Goal: Information Seeking & Learning: Find specific page/section

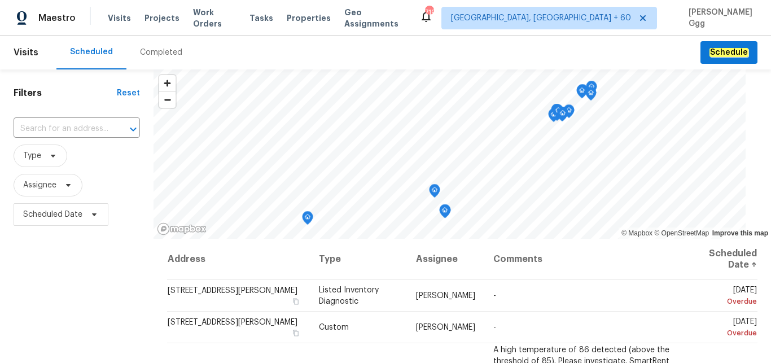
click at [147, 54] on div "Completed" at bounding box center [161, 52] width 42 height 11
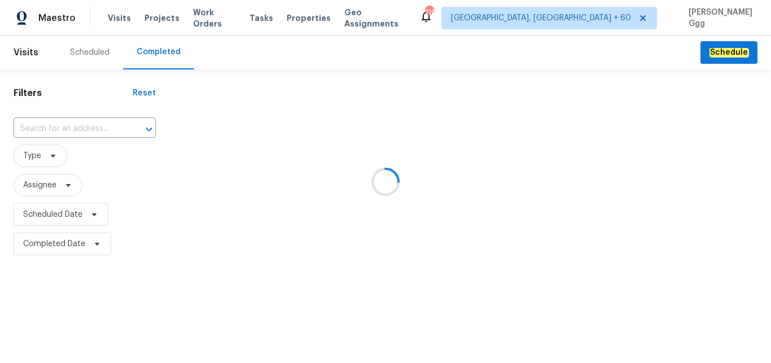
click at [60, 126] on div at bounding box center [385, 181] width 771 height 363
click at [58, 126] on div at bounding box center [385, 181] width 771 height 363
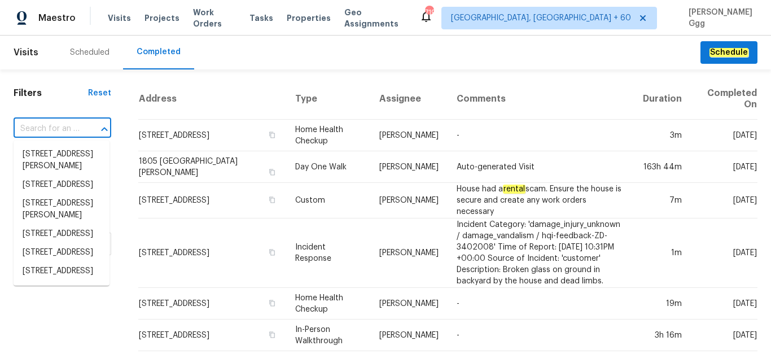
click at [43, 130] on input "text" at bounding box center [47, 128] width 66 height 17
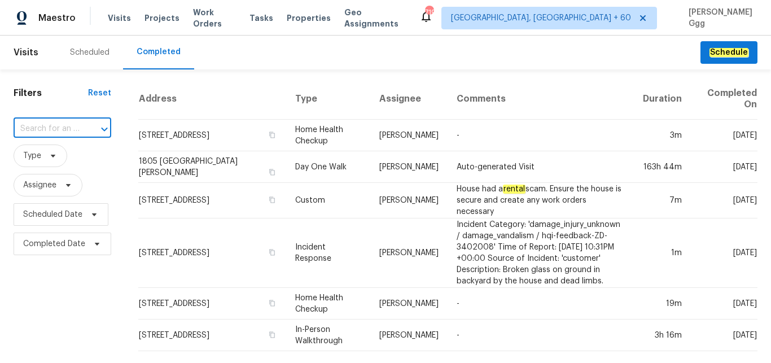
paste input "[STREET_ADDRESS]"
type input "[STREET_ADDRESS]"
click at [43, 163] on li "[STREET_ADDRESS]" at bounding box center [62, 154] width 96 height 19
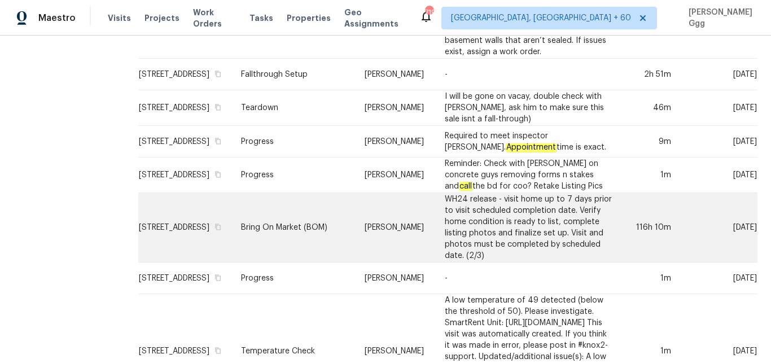
scroll to position [708, 0]
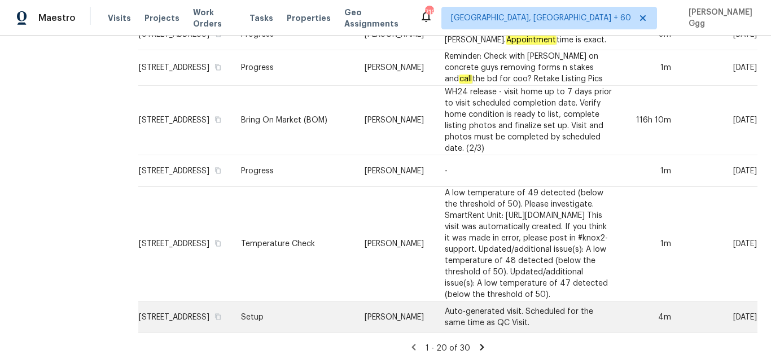
click at [287, 310] on td "Setup" at bounding box center [294, 317] width 124 height 32
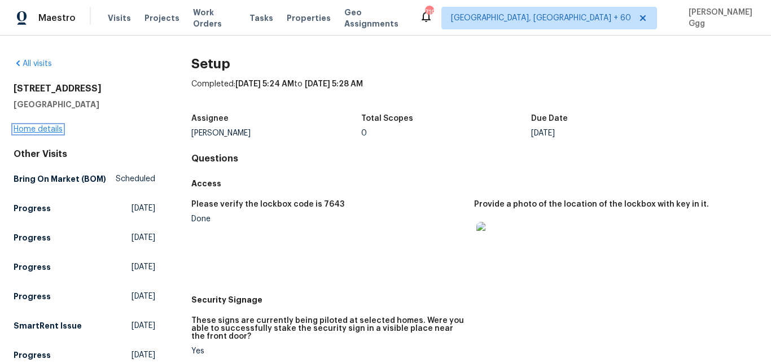
click at [42, 126] on link "Home details" at bounding box center [38, 129] width 49 height 8
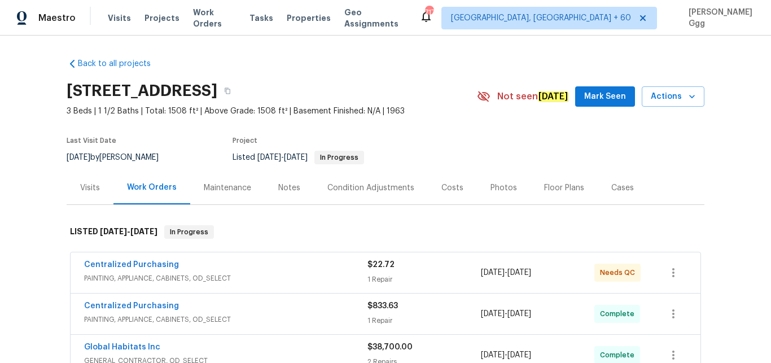
click at [498, 183] on div "Photos" at bounding box center [503, 187] width 27 height 11
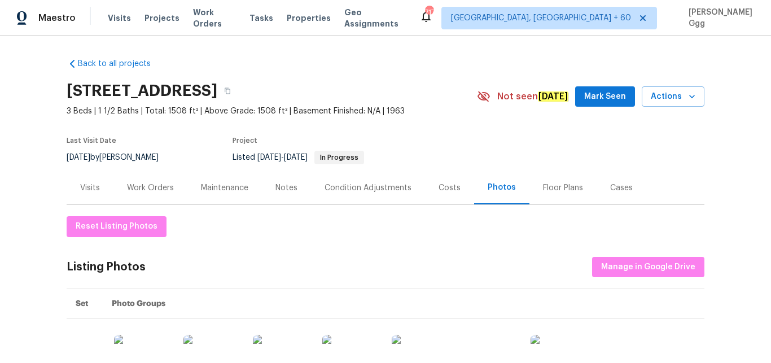
scroll to position [142, 0]
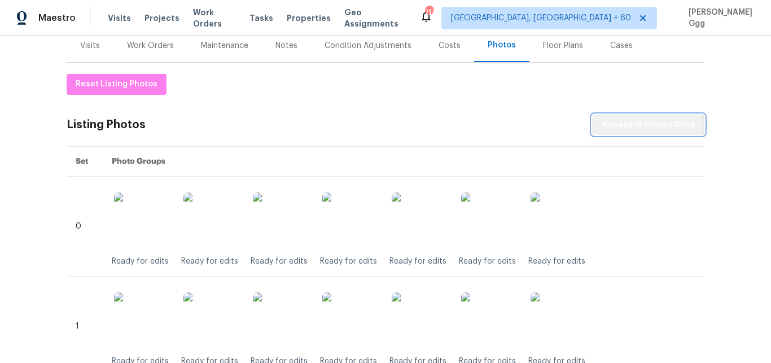
click at [609, 133] on button "Manage in Google Drive" at bounding box center [648, 125] width 112 height 21
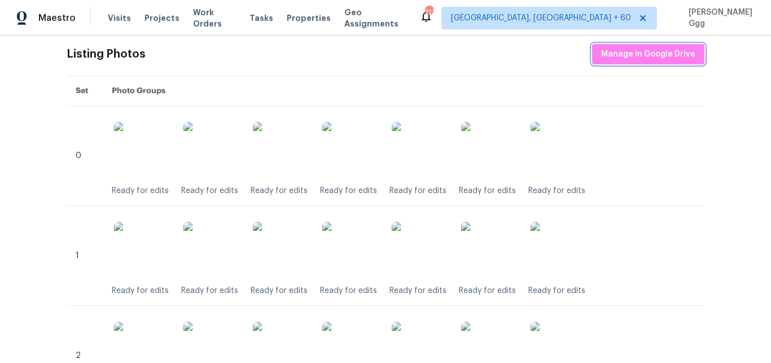
scroll to position [115, 0]
